Goal: Task Accomplishment & Management: Use online tool/utility

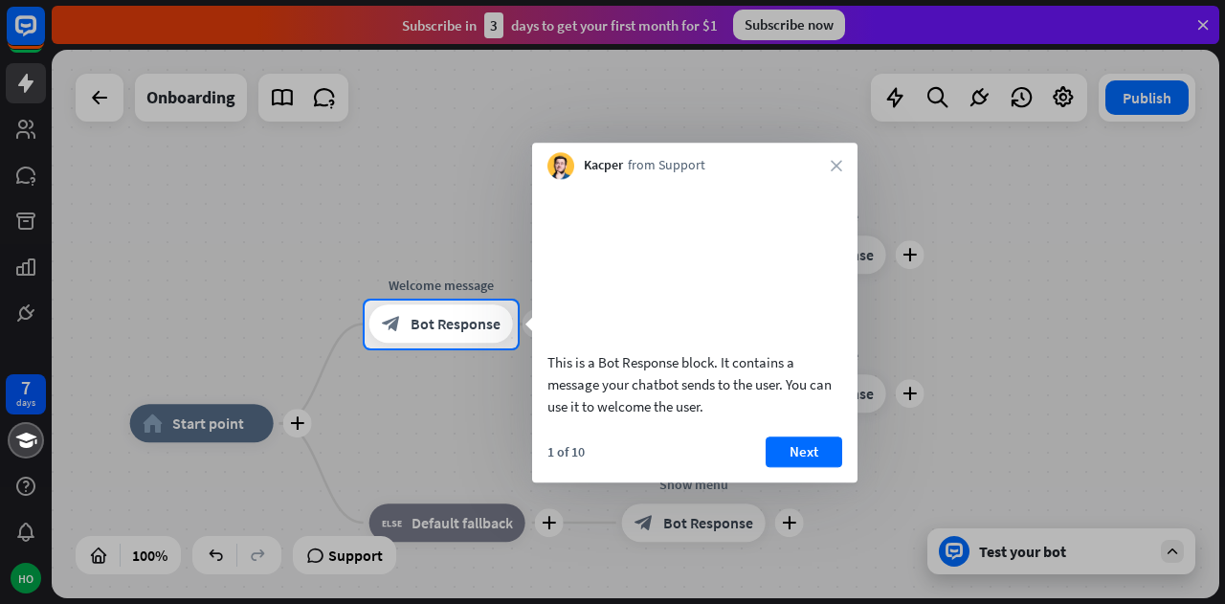
click at [834, 161] on icon "close" at bounding box center [835, 165] width 11 height 11
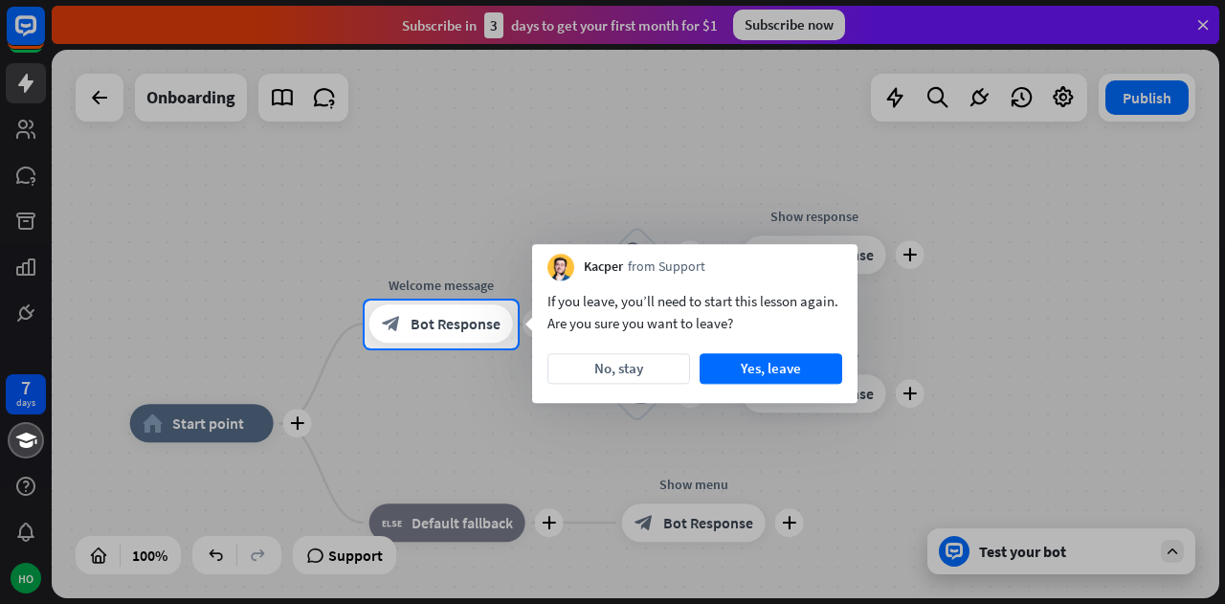
click at [647, 371] on button "No, stay" at bounding box center [618, 368] width 143 height 31
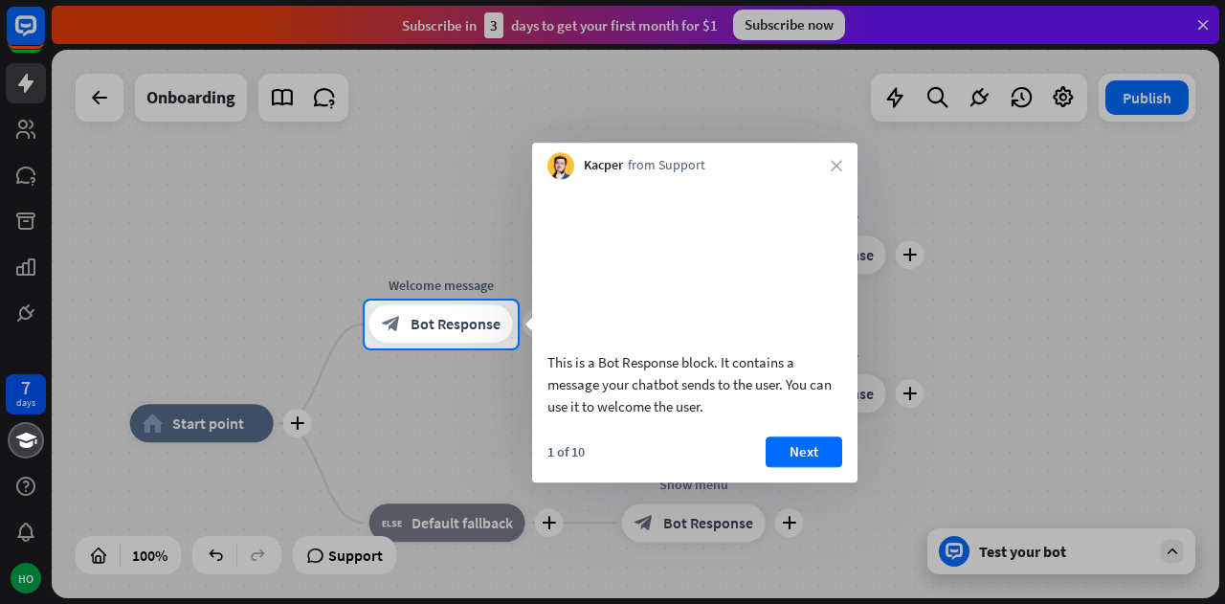
click at [800, 467] on button "Next" at bounding box center [803, 451] width 77 height 31
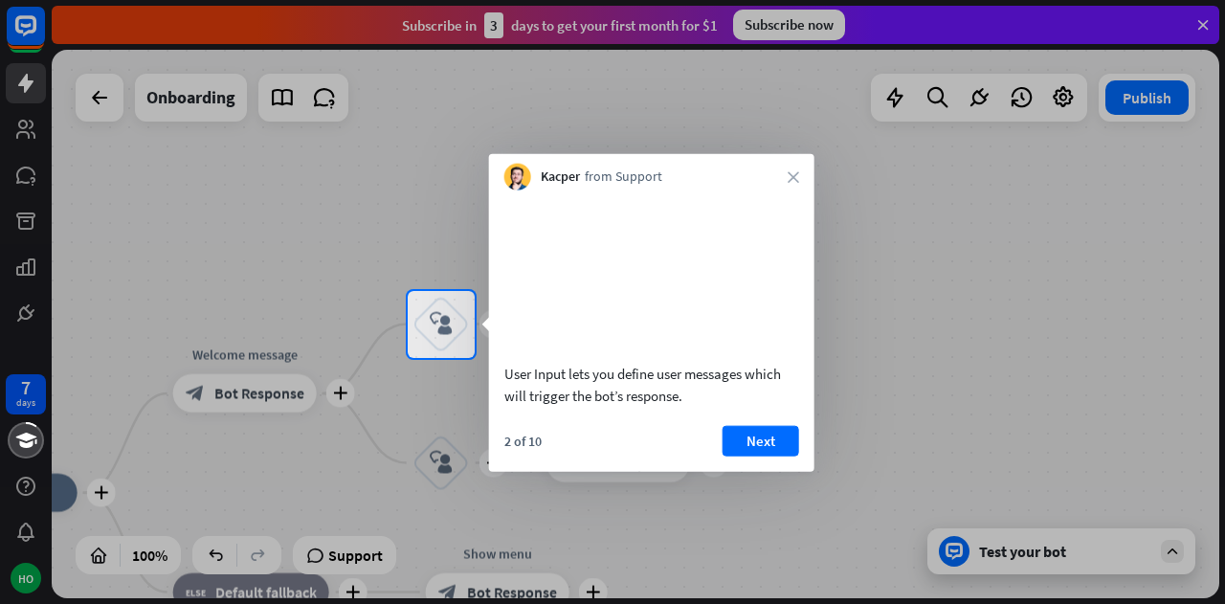
click at [748, 455] on button "Next" at bounding box center [760, 440] width 77 height 31
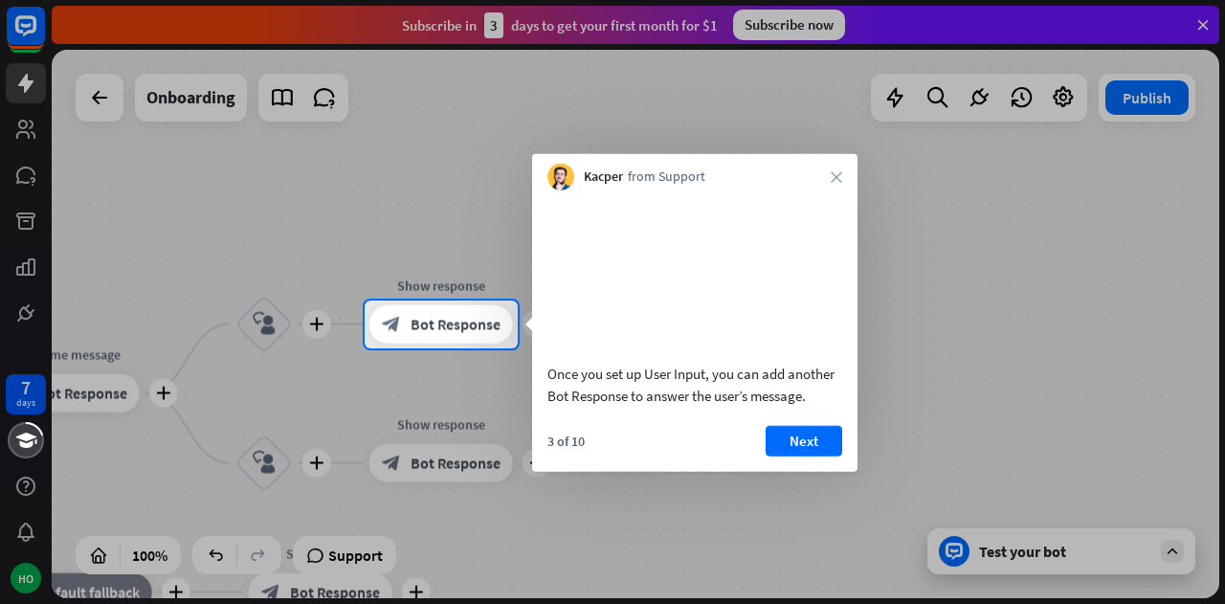
click at [786, 455] on button "Next" at bounding box center [803, 440] width 77 height 31
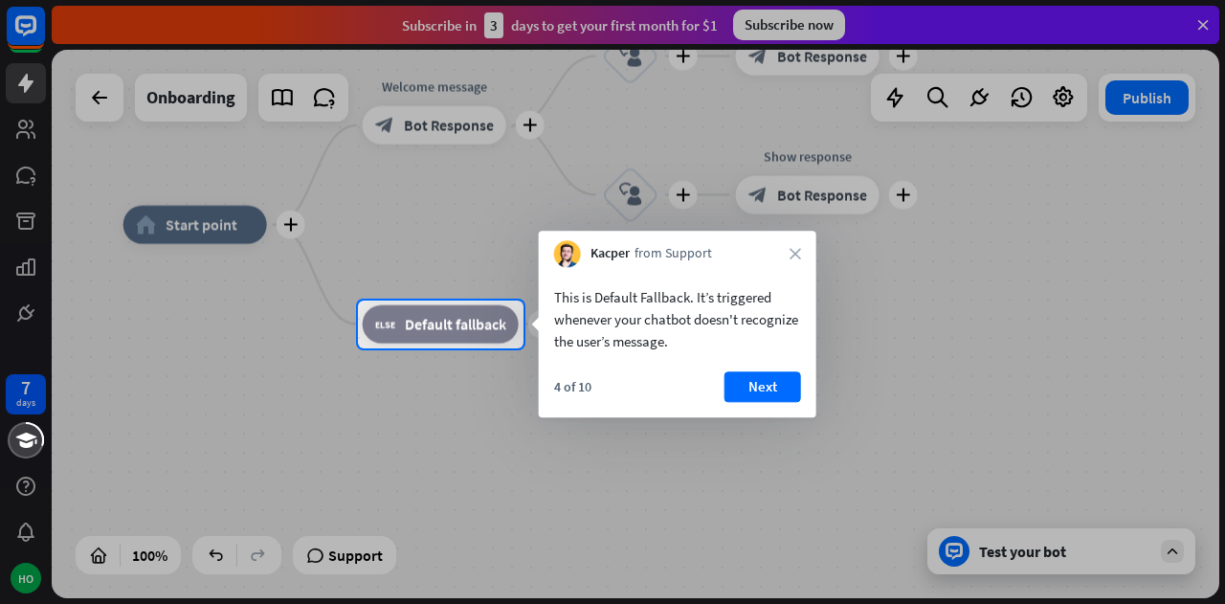
click at [749, 386] on button "Next" at bounding box center [762, 386] width 77 height 31
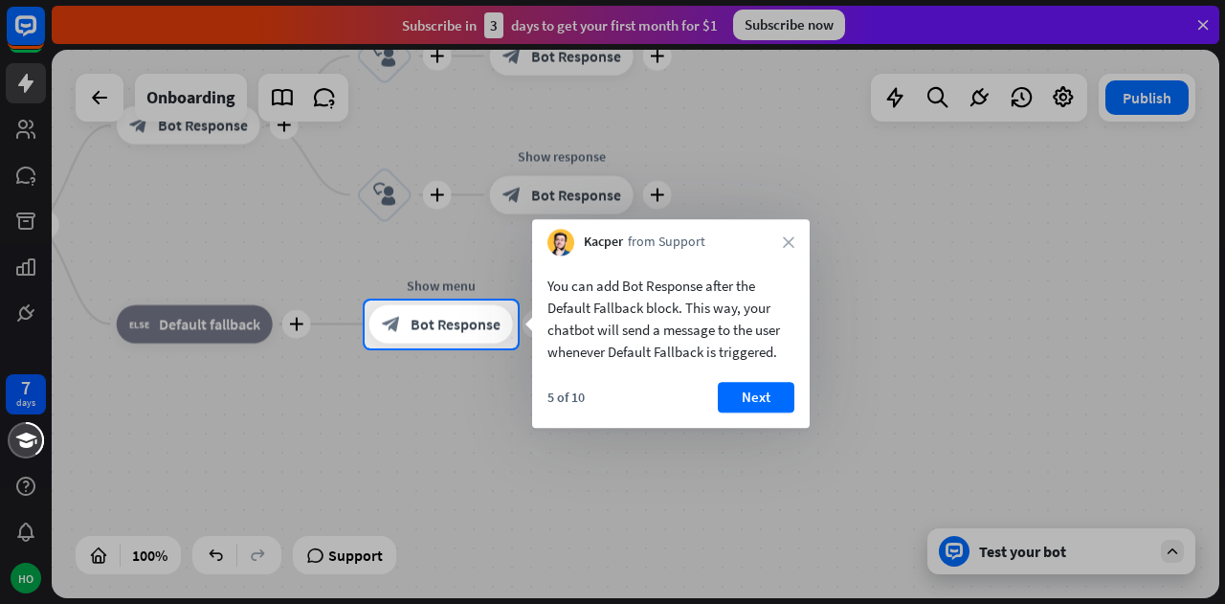
click at [760, 394] on button "Next" at bounding box center [756, 397] width 77 height 31
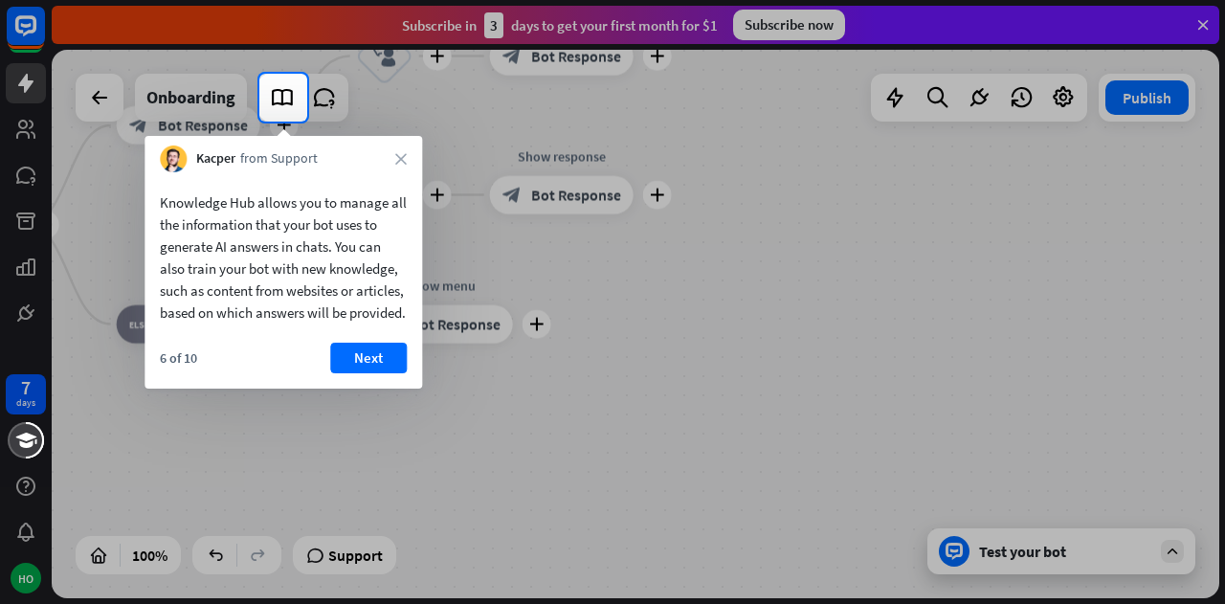
click at [365, 372] on button "Next" at bounding box center [368, 357] width 77 height 31
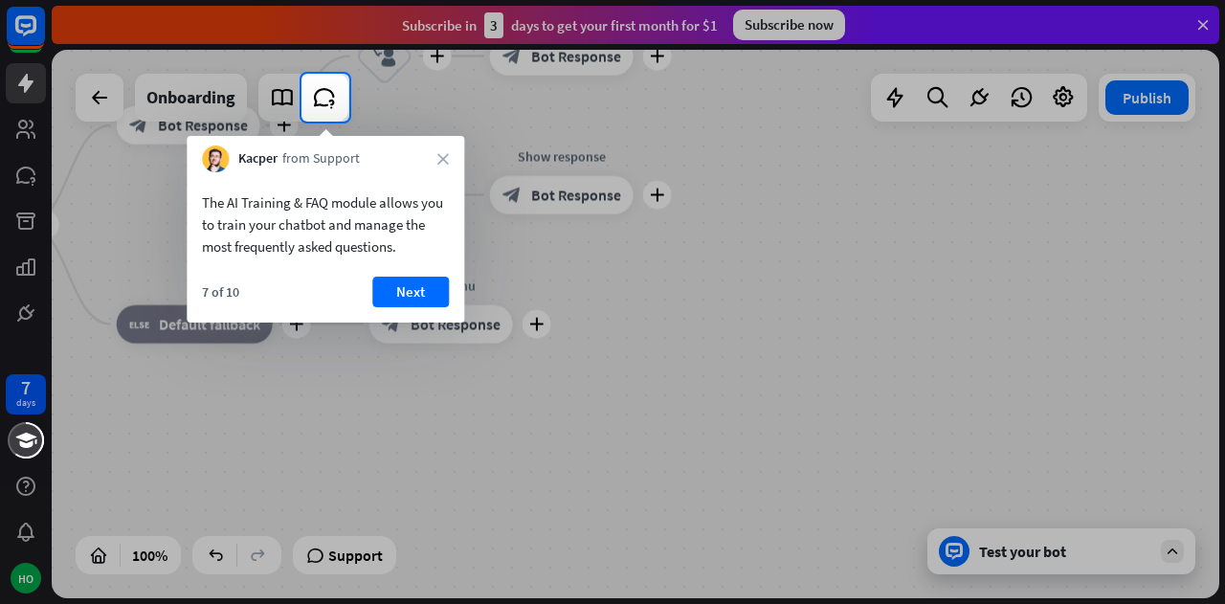
click at [421, 291] on button "Next" at bounding box center [410, 291] width 77 height 31
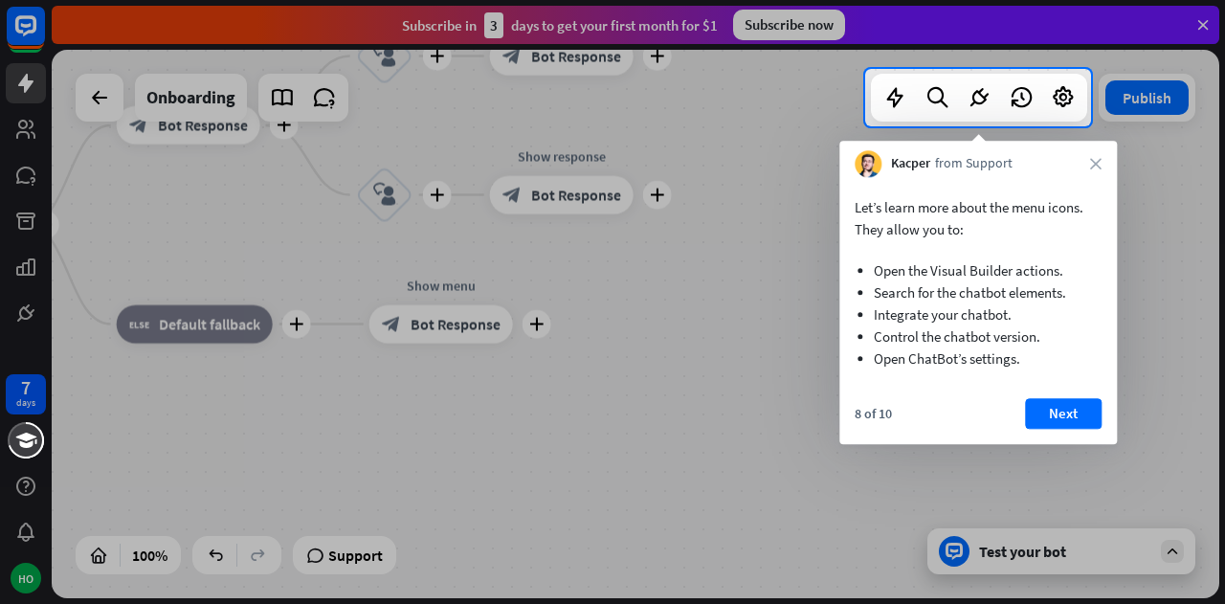
click at [1075, 408] on button "Next" at bounding box center [1063, 413] width 77 height 31
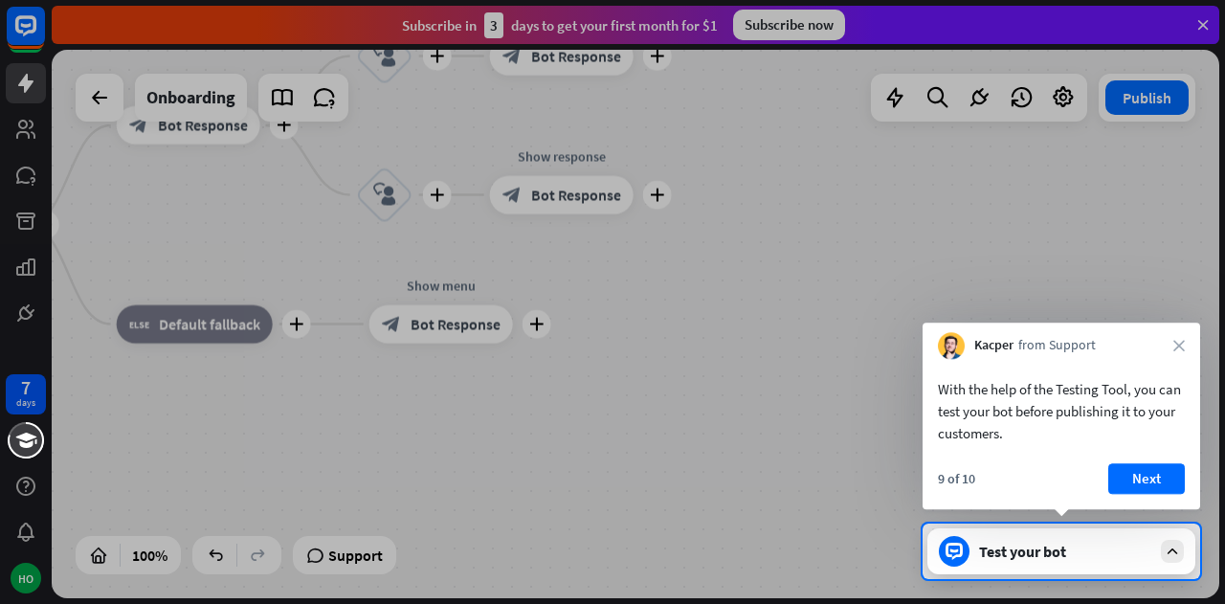
click at [1135, 474] on button "Next" at bounding box center [1146, 478] width 77 height 31
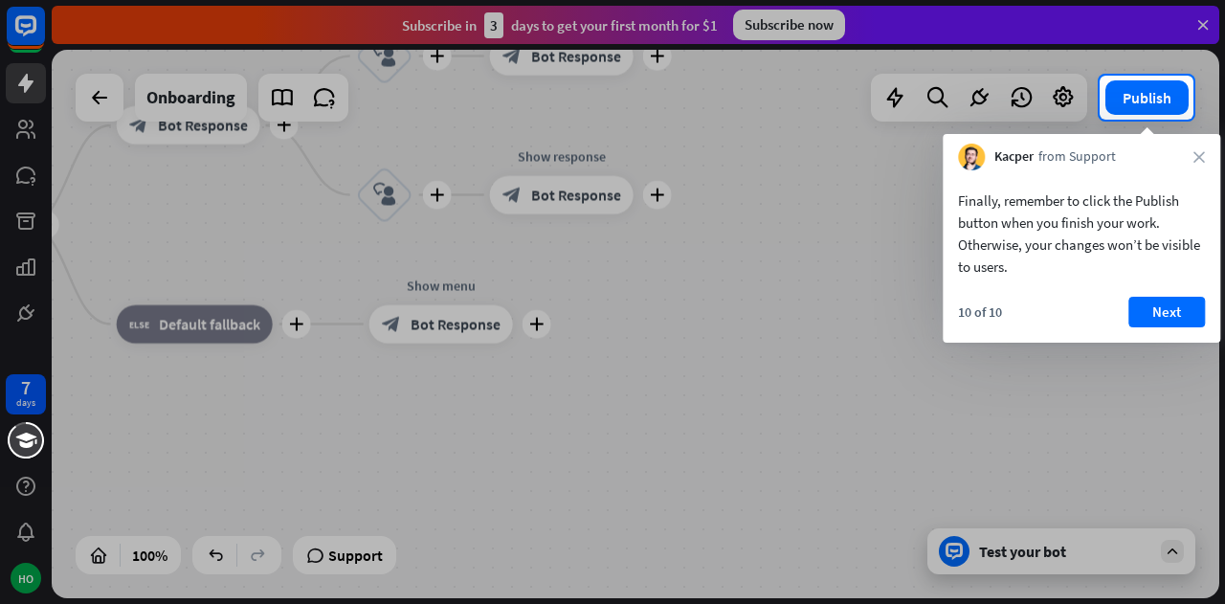
click at [1182, 311] on button "Next" at bounding box center [1166, 312] width 77 height 31
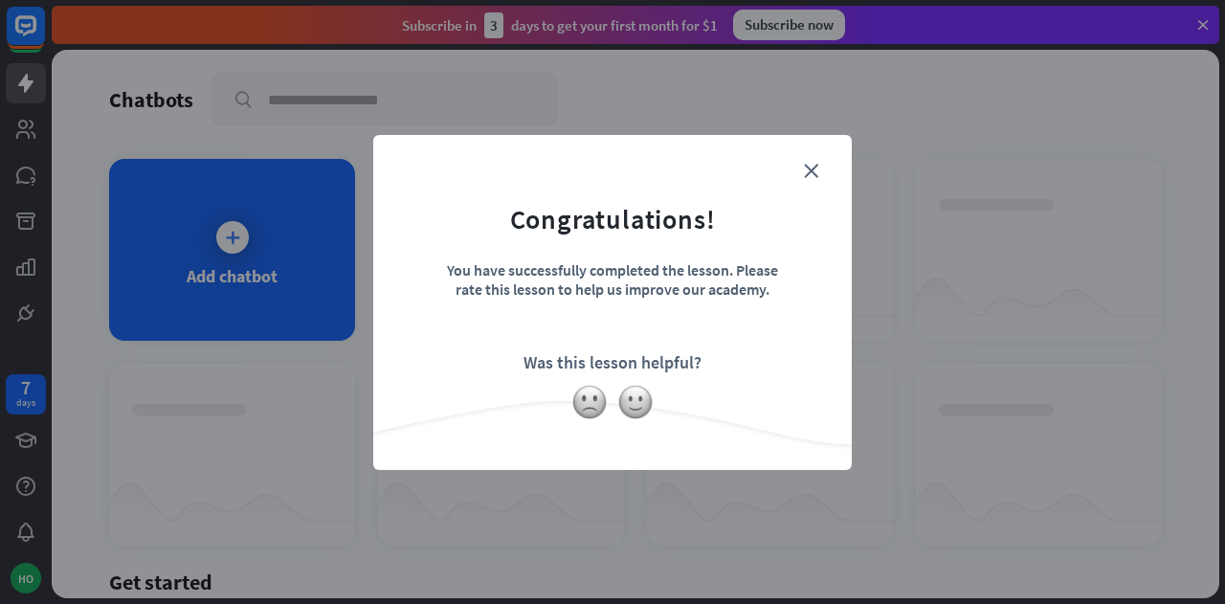
click at [576, 393] on img at bounding box center [589, 402] width 36 height 36
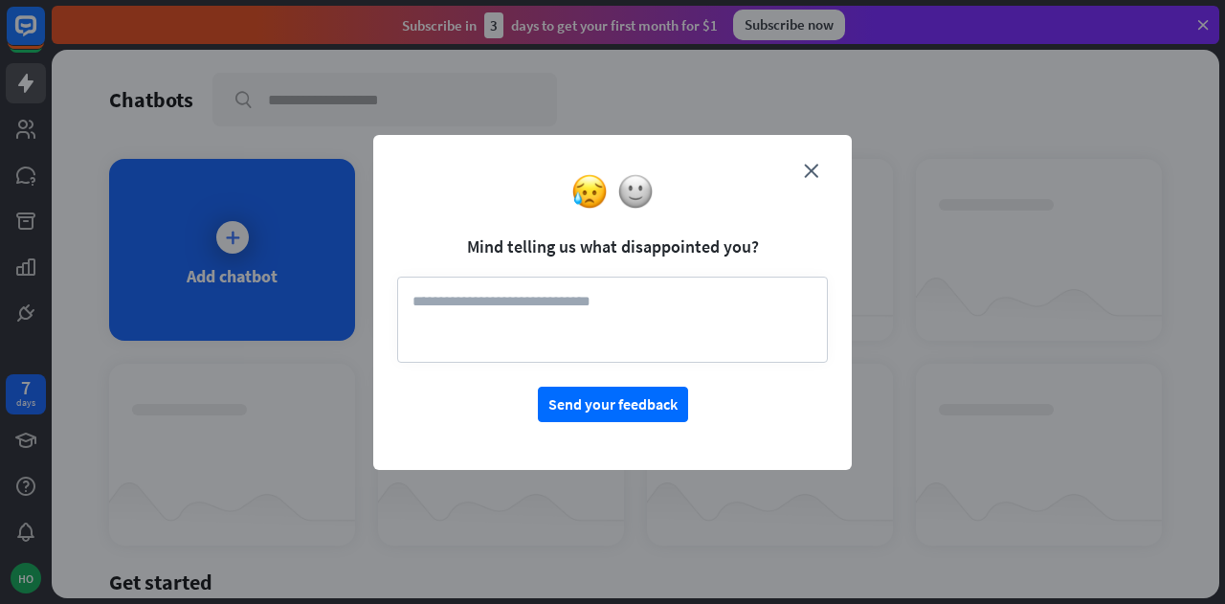
click at [626, 200] on img at bounding box center [635, 191] width 36 height 36
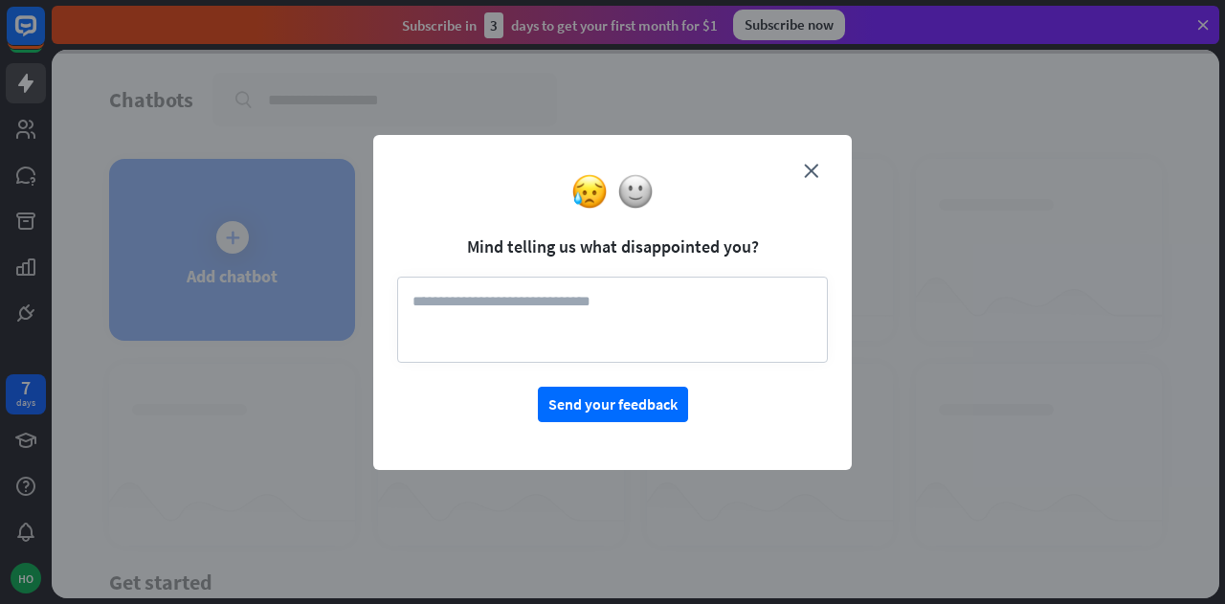
click at [649, 190] on img at bounding box center [635, 191] width 36 height 36
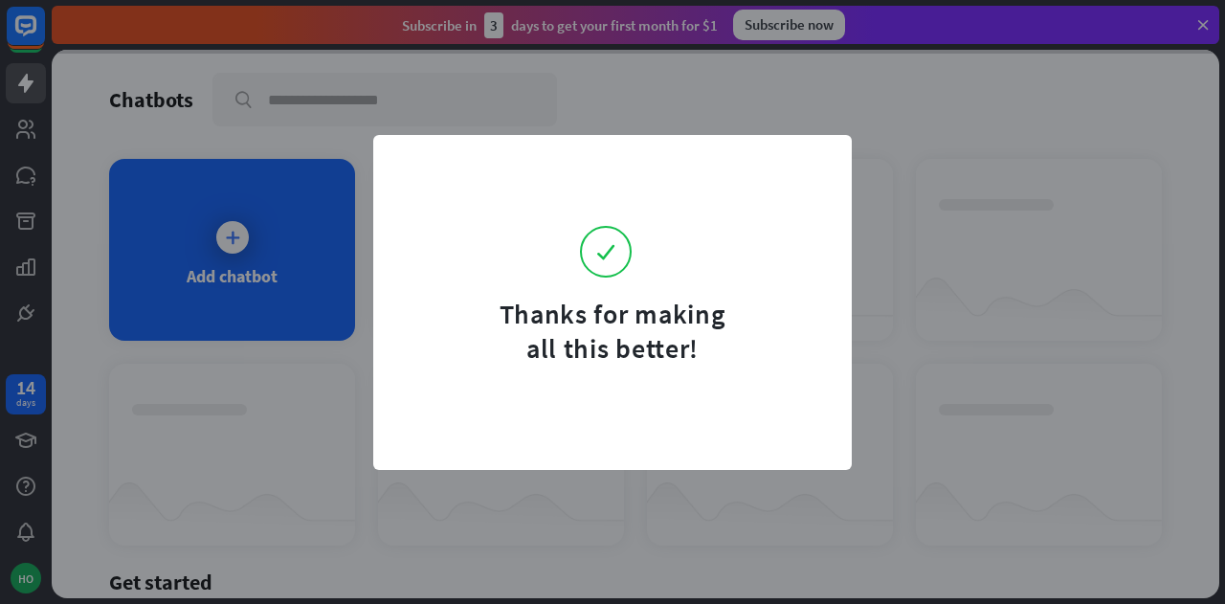
click at [649, 190] on form "Thanks for making all this better!" at bounding box center [612, 262] width 431 height 207
click at [769, 110] on div "Thanks for making all this better!" at bounding box center [612, 302] width 1225 height 604
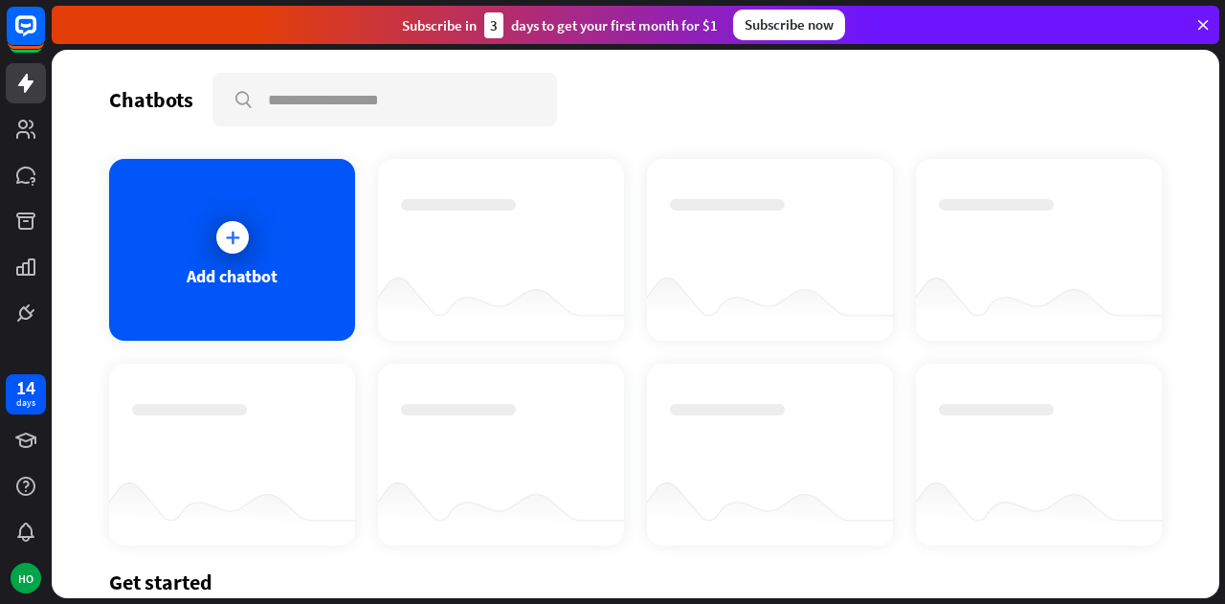
click at [270, 276] on div "Add chatbot" at bounding box center [232, 276] width 91 height 22
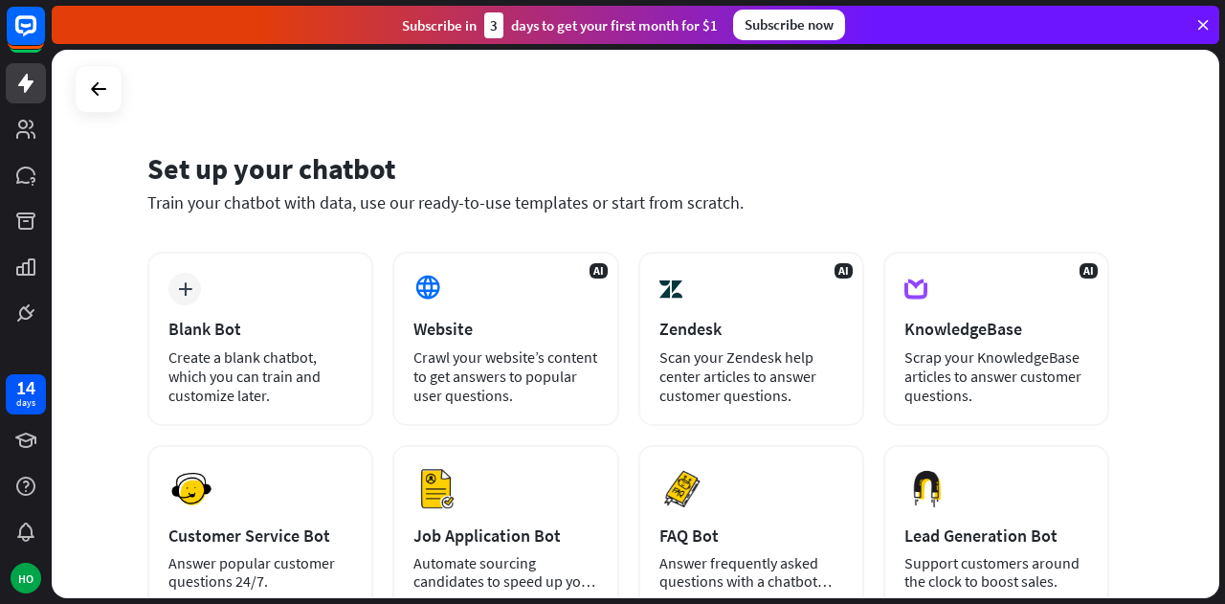
click at [209, 328] on div "Blank Bot" at bounding box center [260, 329] width 184 height 22
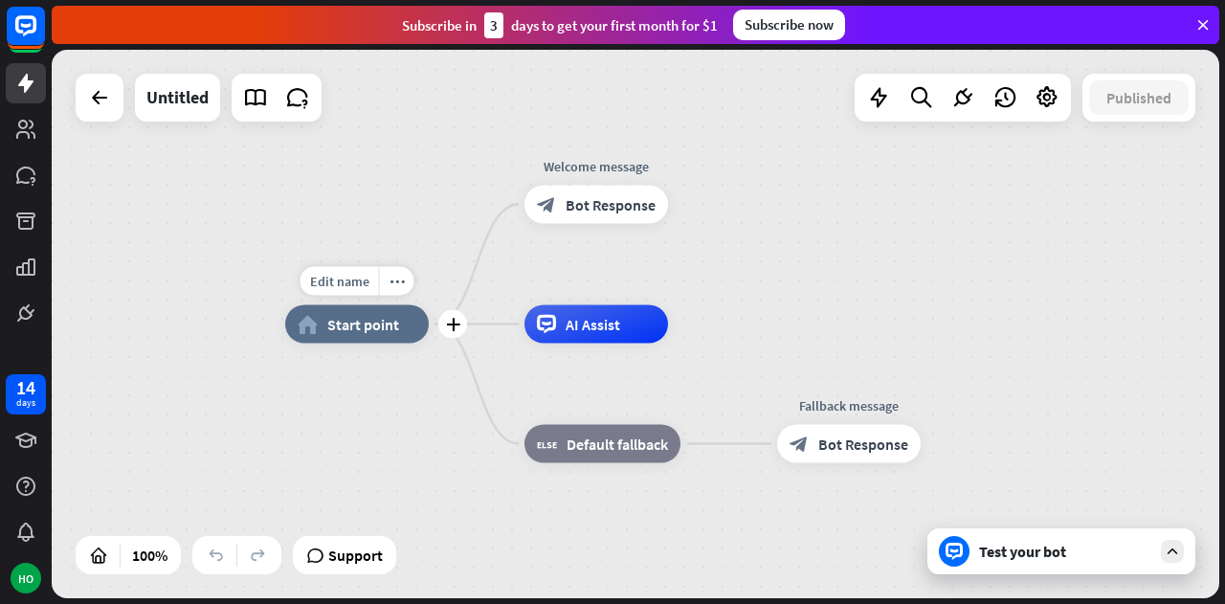
click at [392, 330] on span "Start point" at bounding box center [363, 324] width 72 height 19
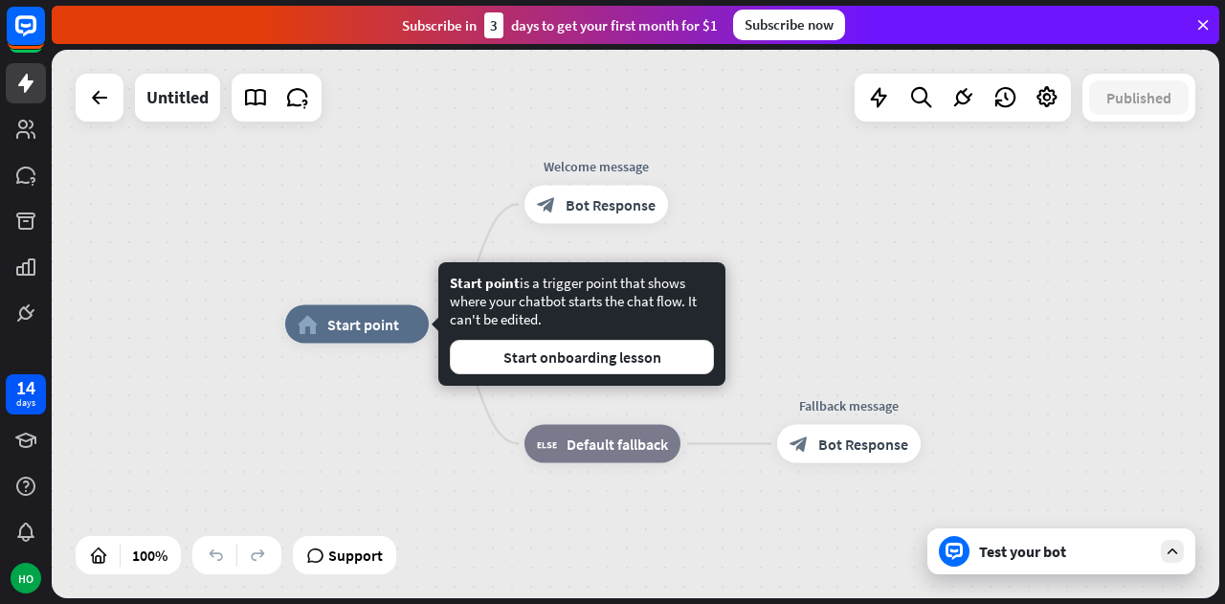
click at [463, 462] on div "home_2 Start point Welcome message block_bot_response Bot Response AI Assist bl…" at bounding box center [868, 598] width 1167 height 548
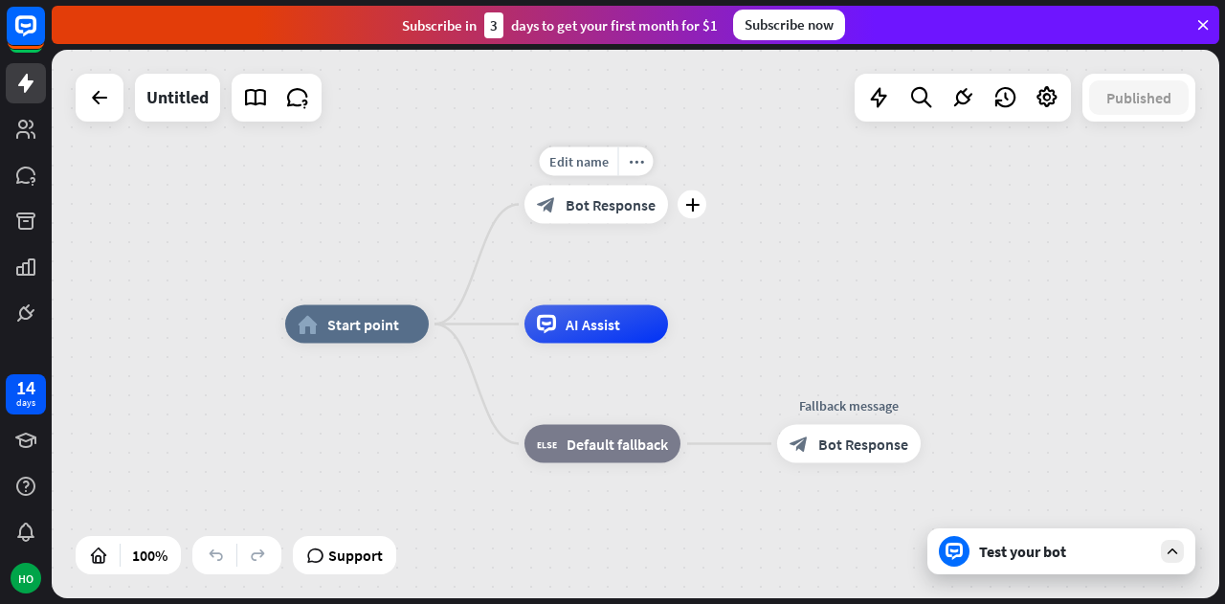
click at [595, 206] on span "Bot Response" at bounding box center [610, 204] width 90 height 19
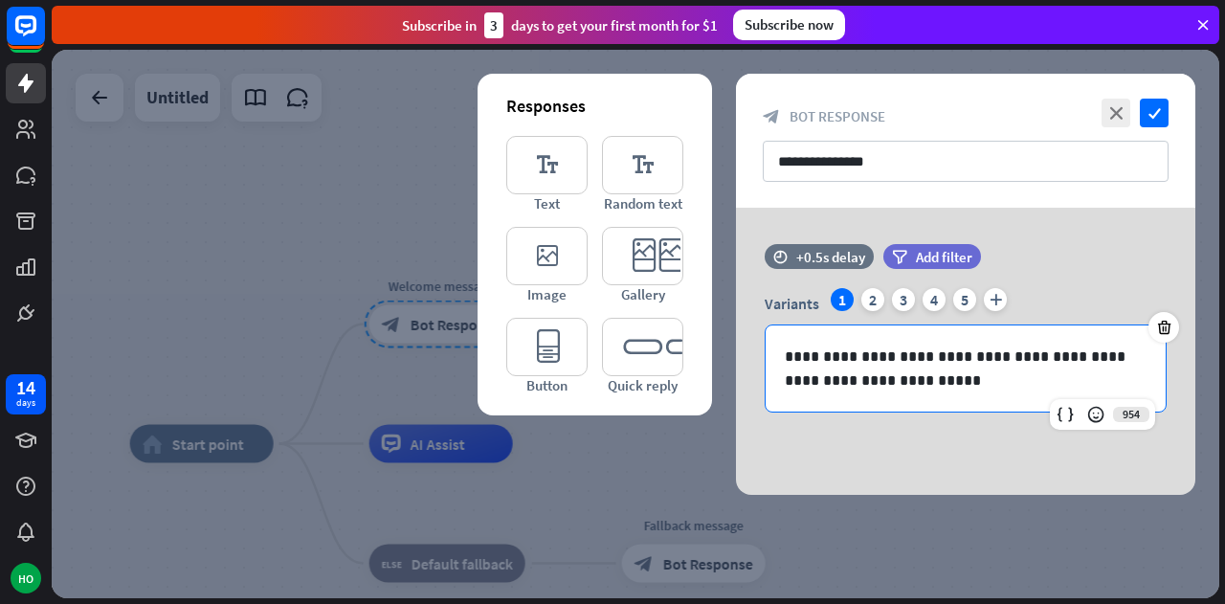
click at [960, 376] on p "**********" at bounding box center [965, 368] width 363 height 48
click at [952, 154] on input "**********" at bounding box center [965, 161] width 406 height 41
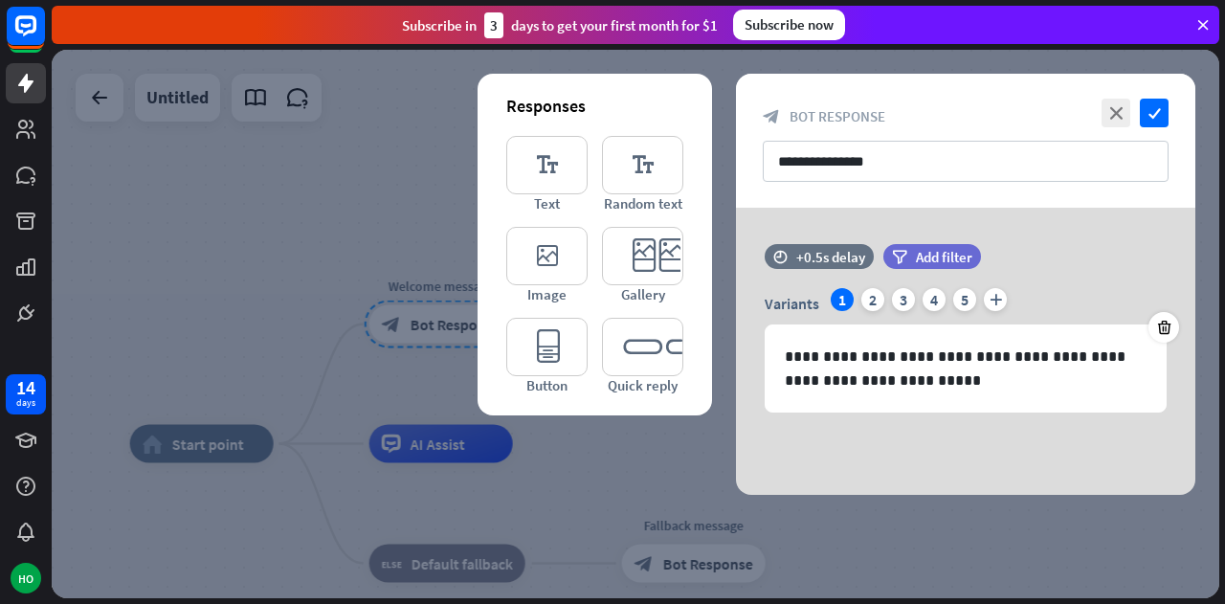
click at [875, 299] on div "2" at bounding box center [872, 299] width 23 height 23
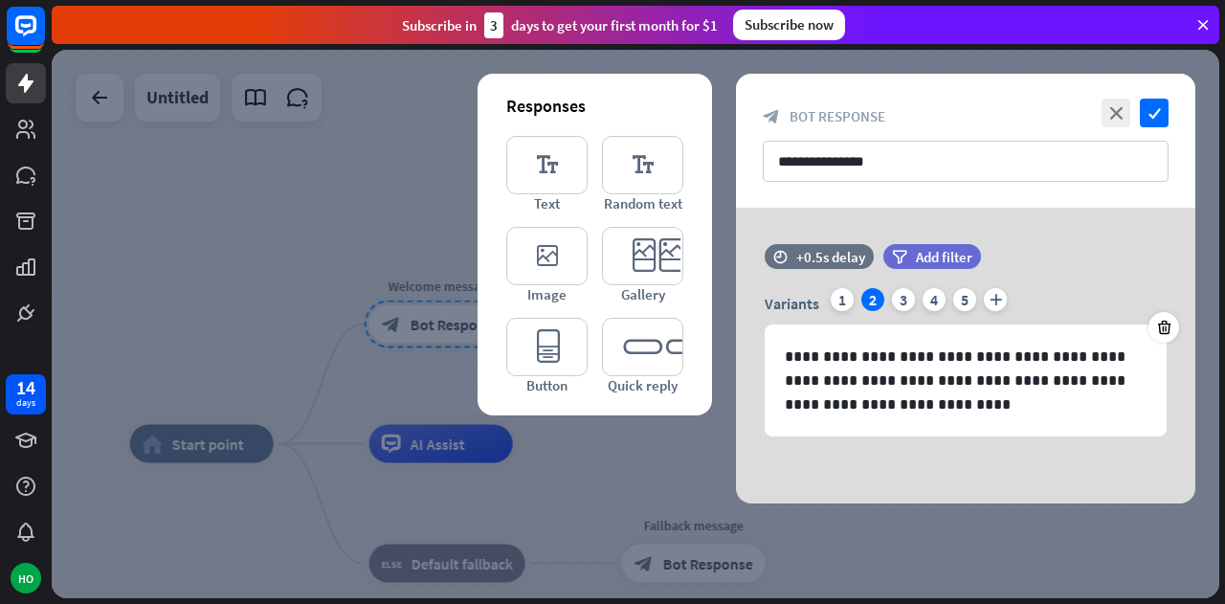
click at [908, 296] on div "3" at bounding box center [903, 299] width 23 height 23
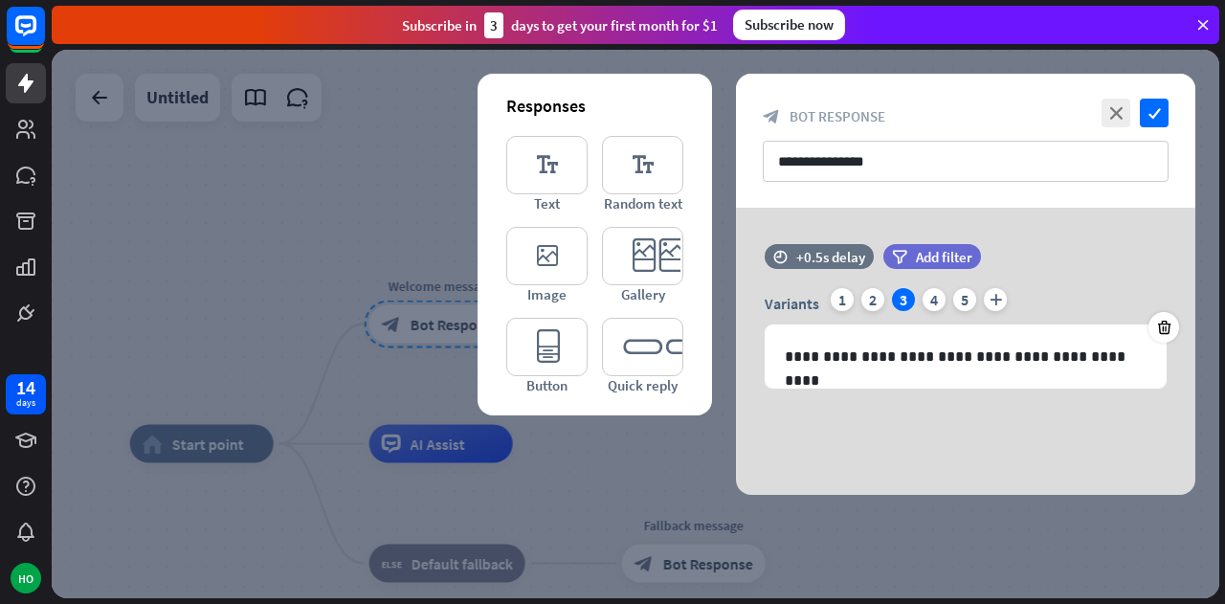
click at [847, 296] on div "1" at bounding box center [841, 299] width 23 height 23
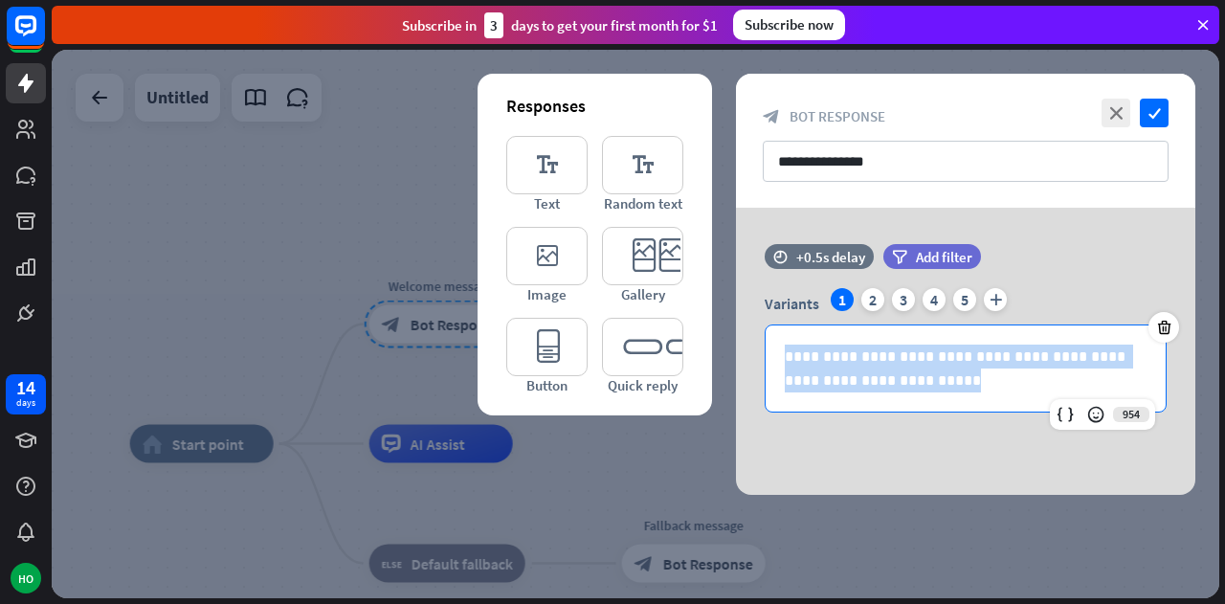
drag, startPoint x: 920, startPoint y: 376, endPoint x: 739, endPoint y: 342, distance: 184.8
click at [739, 342] on div "**********" at bounding box center [965, 338] width 459 height 188
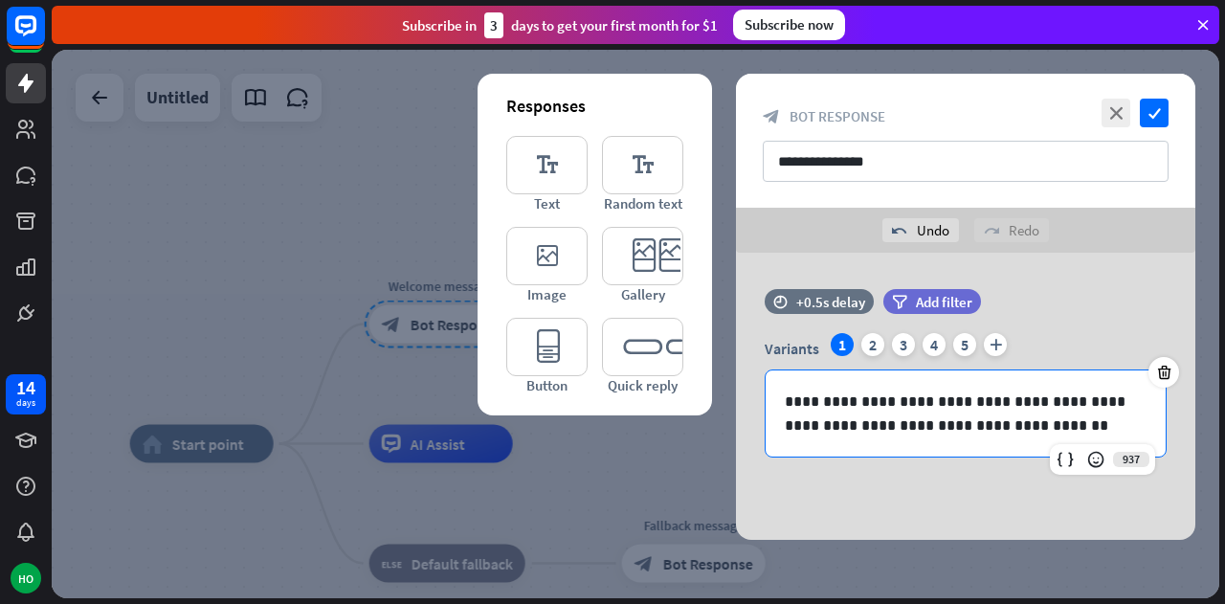
click at [902, 477] on div "**********" at bounding box center [965, 396] width 459 height 287
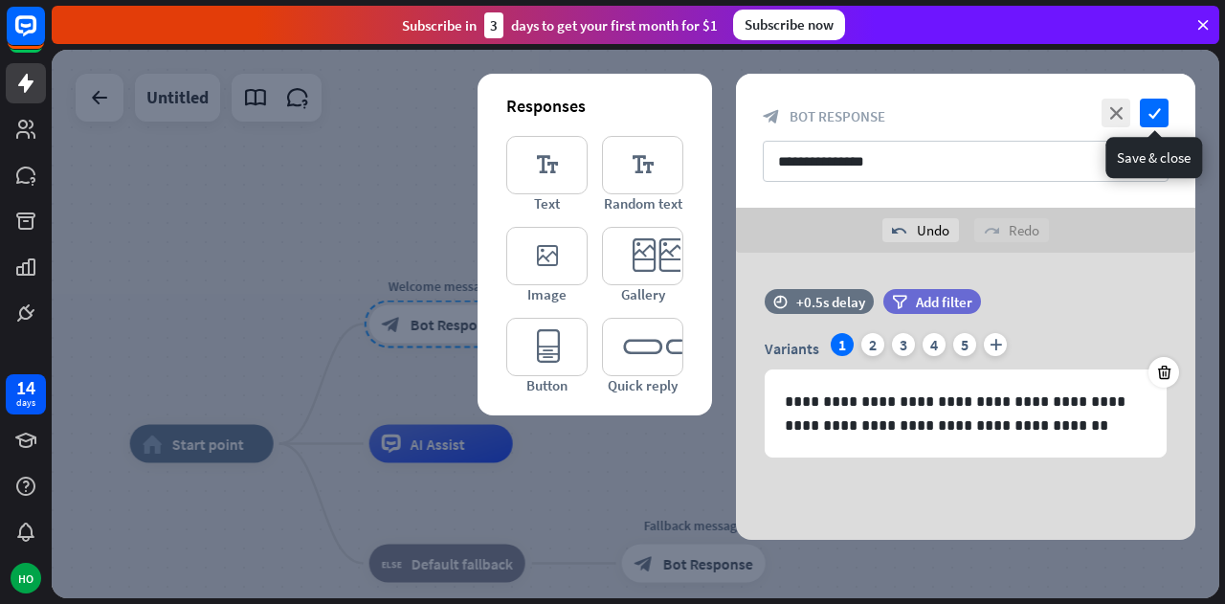
click at [1148, 116] on icon "check" at bounding box center [1153, 113] width 29 height 29
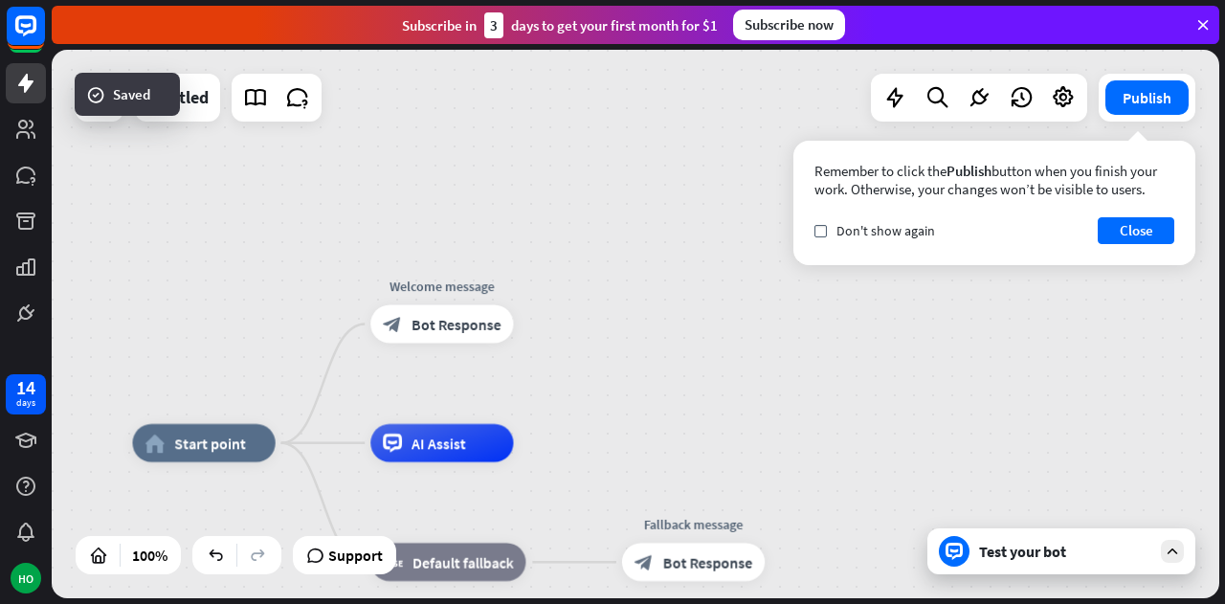
click at [1132, 226] on button "Close" at bounding box center [1135, 230] width 77 height 27
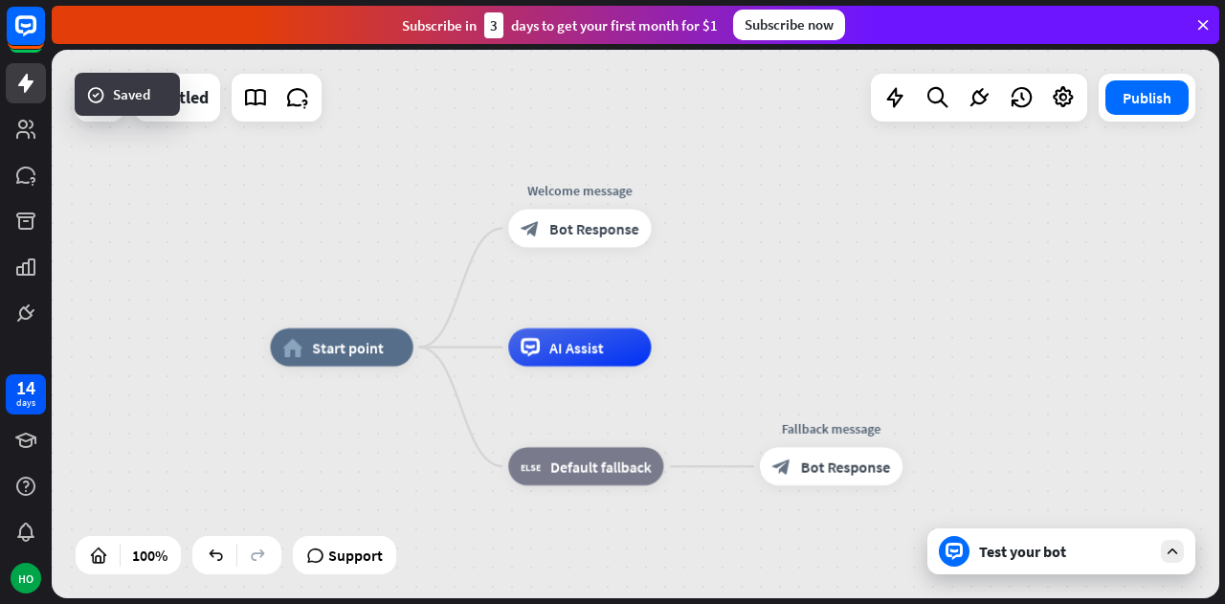
drag, startPoint x: 698, startPoint y: 422, endPoint x: 836, endPoint y: 325, distance: 168.3
click at [836, 325] on div "home_2 Start point Welcome message block_bot_response Bot Response AI Assist bl…" at bounding box center [635, 324] width 1167 height 548
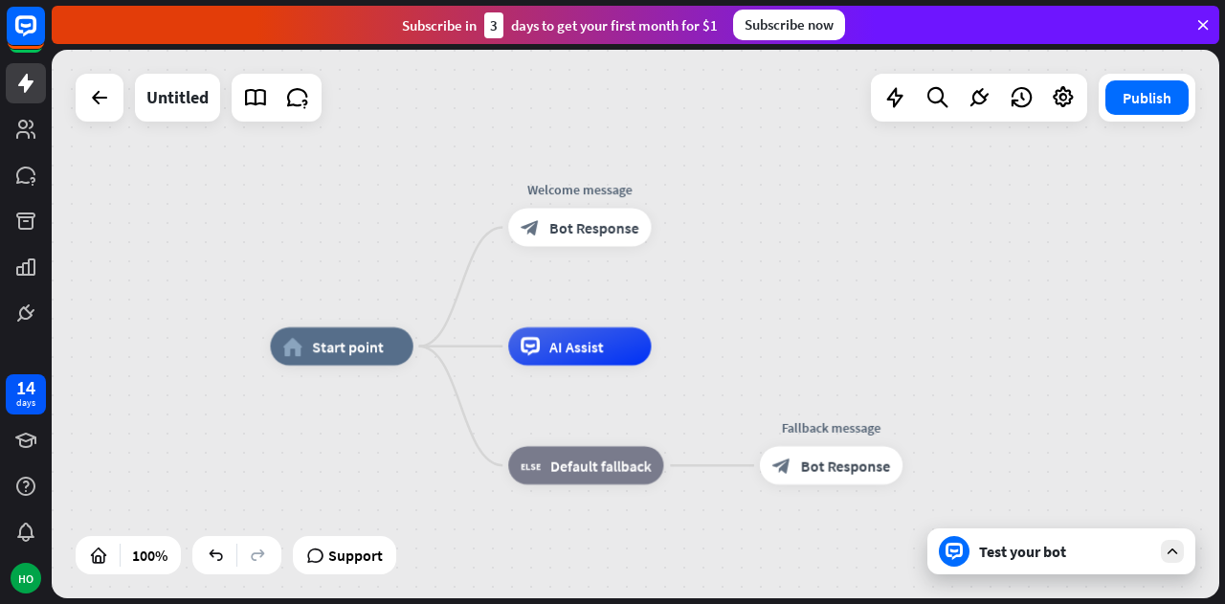
click at [1047, 545] on div "Test your bot" at bounding box center [1065, 550] width 172 height 19
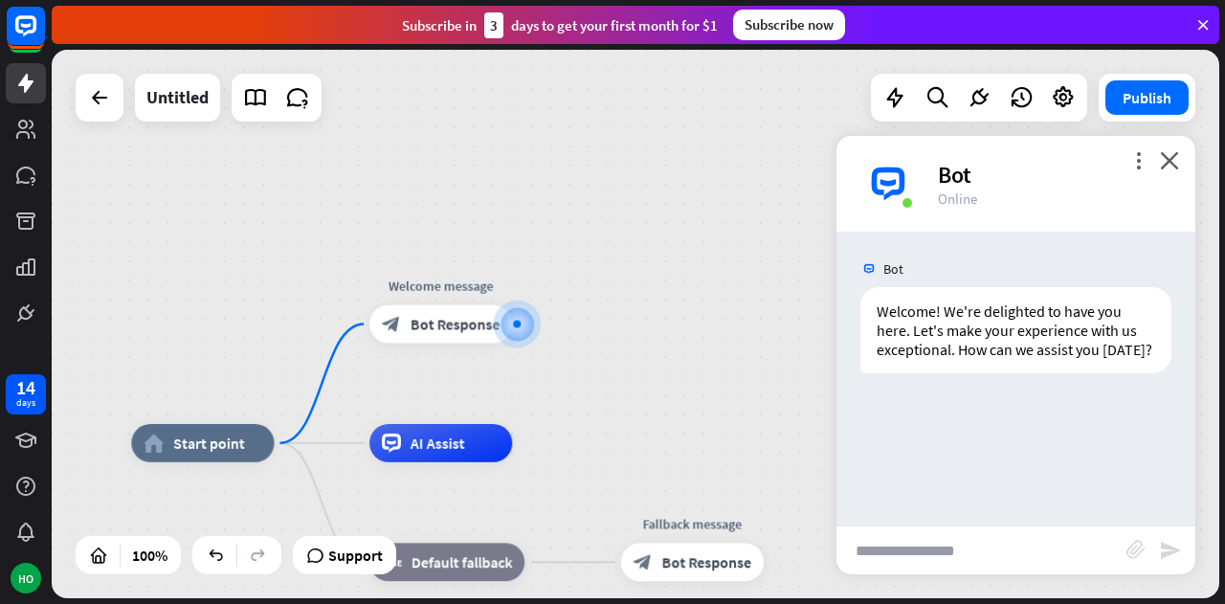
click at [1150, 343] on div "Welcome! We're delighted to have you here. Let's make your experience with us e…" at bounding box center [1015, 330] width 311 height 86
click at [1143, 350] on div "Welcome! We're delighted to have you here. Let's make your experience with us e…" at bounding box center [1015, 330] width 311 height 86
drag, startPoint x: 1060, startPoint y: 333, endPoint x: 888, endPoint y: 342, distance: 172.4
click at [888, 342] on div "Welcome! We're delighted to have you here. Let's make your experience with us e…" at bounding box center [1015, 330] width 311 height 86
click at [1090, 349] on div "Welcome! We're delighted to have you here. Let's make your experience with us e…" at bounding box center [1015, 330] width 311 height 86
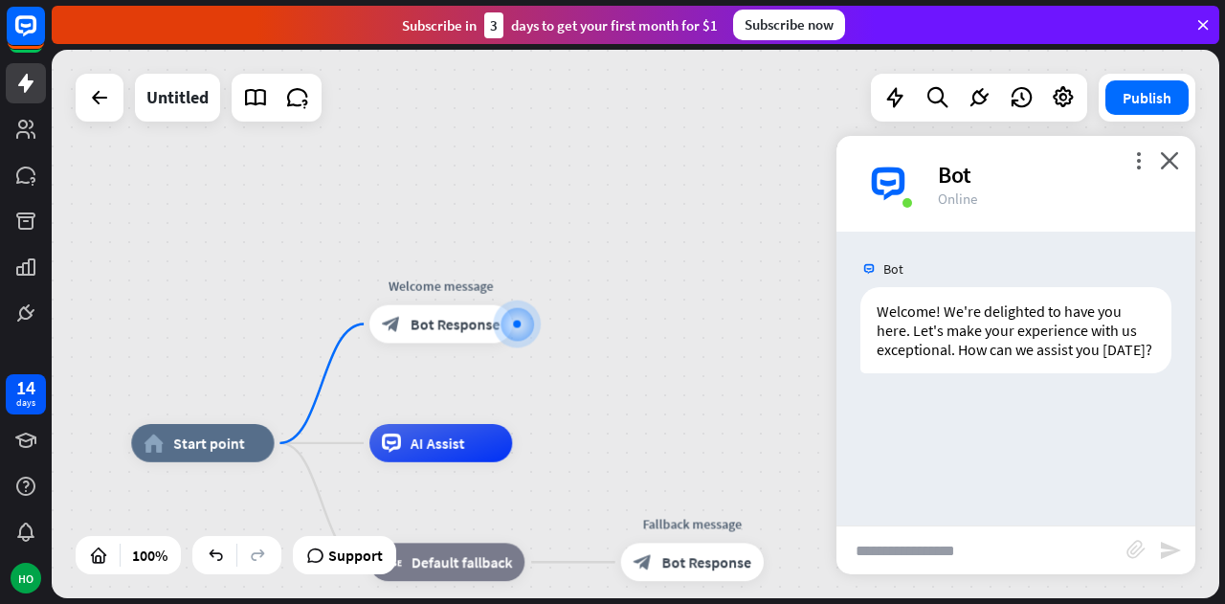
click at [934, 543] on input "text" at bounding box center [981, 550] width 290 height 48
type input "********"
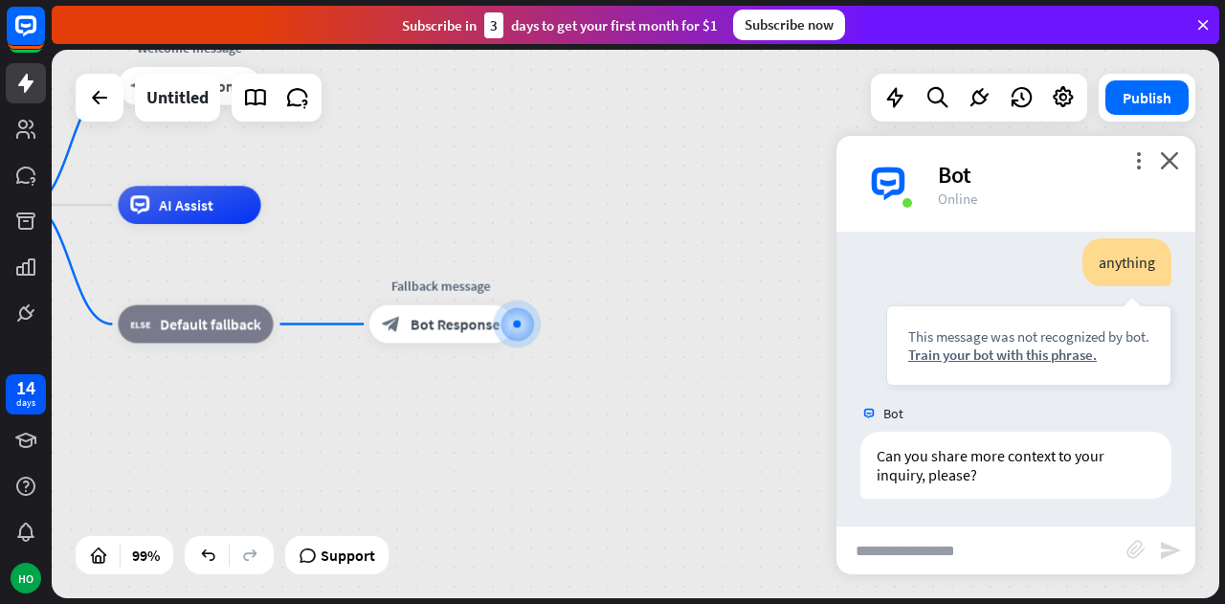
scroll to position [200, 0]
click at [1182, 171] on div "more_vert close Bot Online" at bounding box center [1015, 184] width 359 height 96
click at [1167, 156] on icon "close" at bounding box center [1168, 160] width 19 height 18
